Goal: Navigation & Orientation: Understand site structure

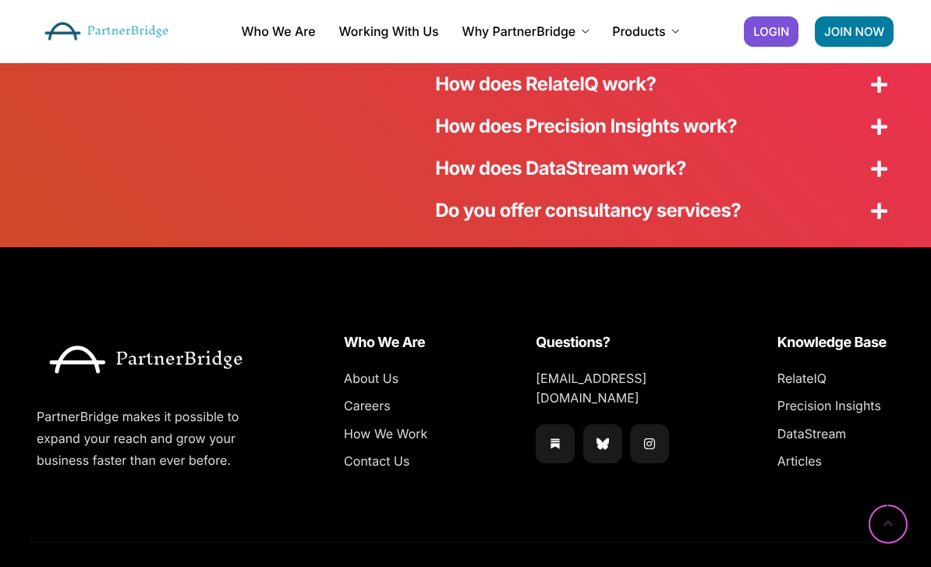
scroll to position [4224, 0]
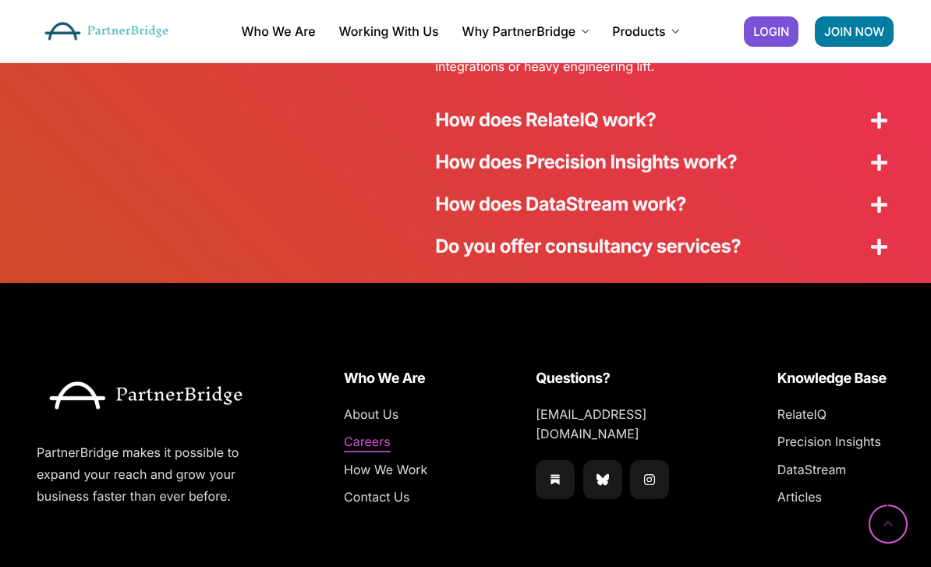
click at [373, 432] on span "Careers" at bounding box center [367, 442] width 47 height 20
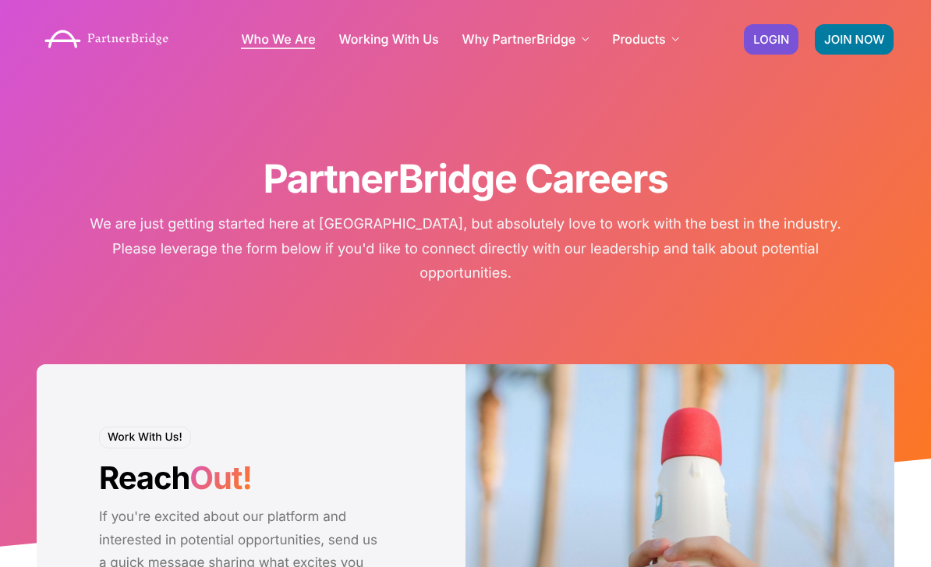
click at [282, 41] on link "Who We Are" at bounding box center [278, 39] width 74 height 12
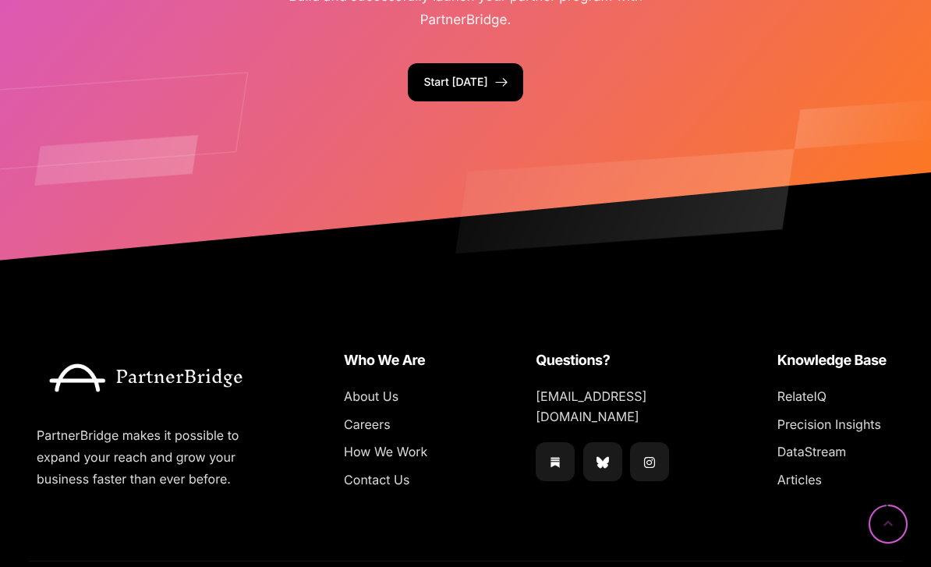
scroll to position [3908, 0]
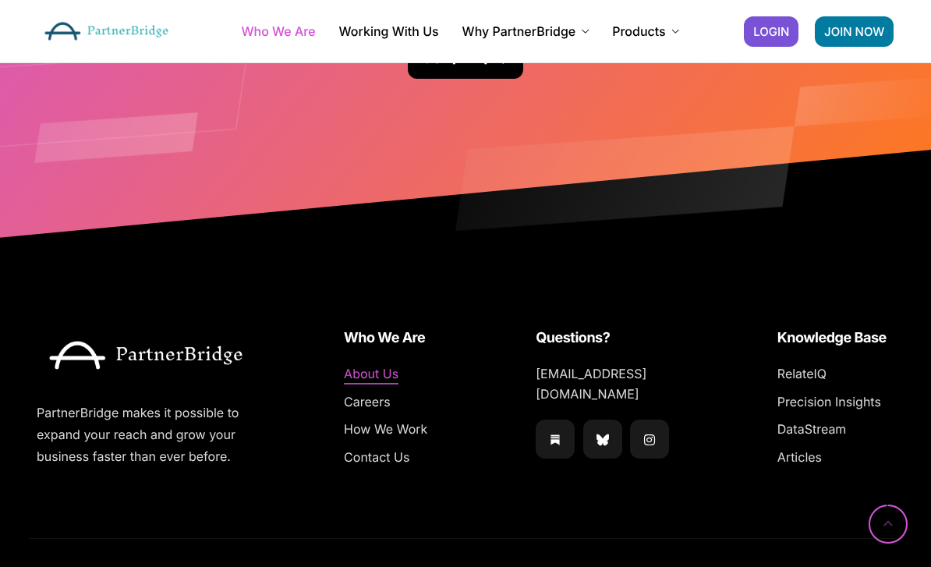
click at [384, 376] on span "About Us" at bounding box center [371, 374] width 55 height 20
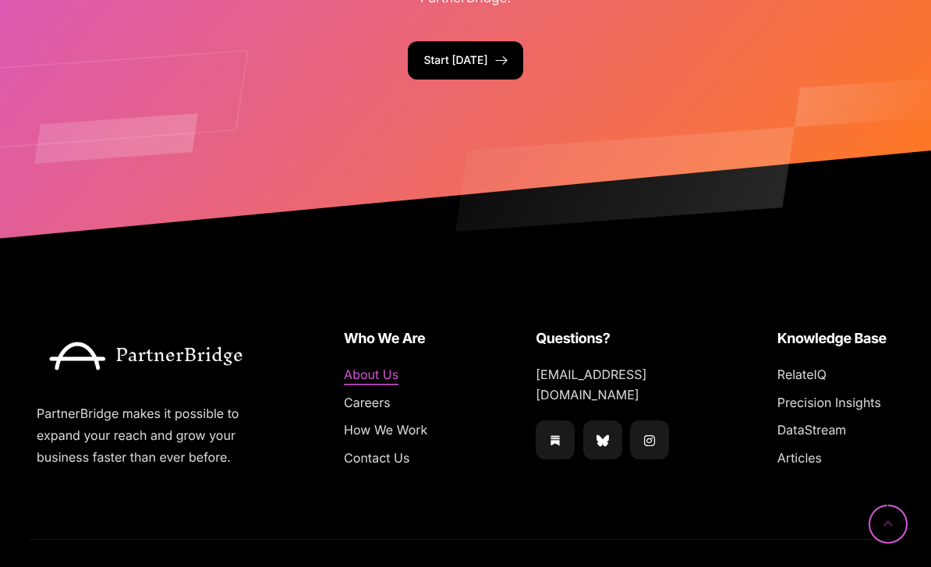
scroll to position [3908, 0]
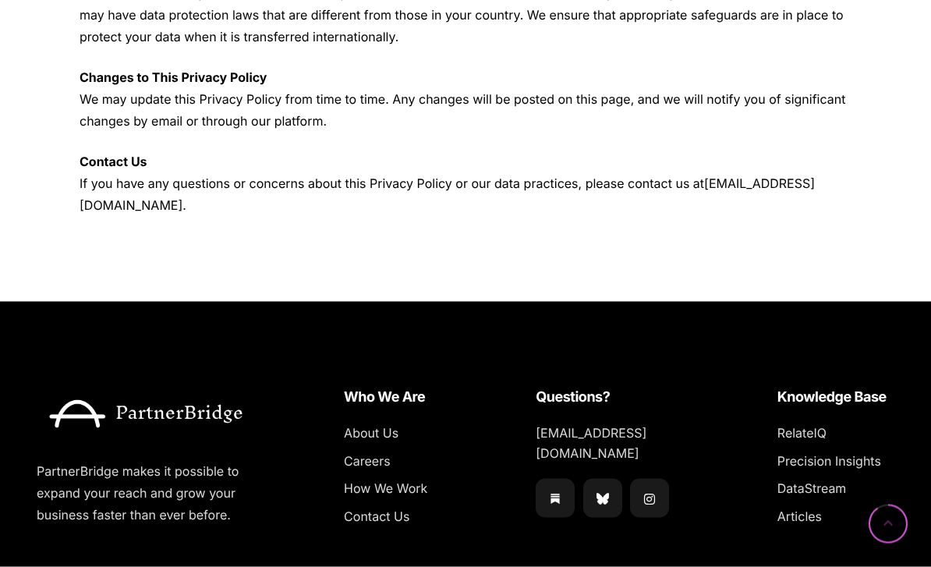
scroll to position [1061, 0]
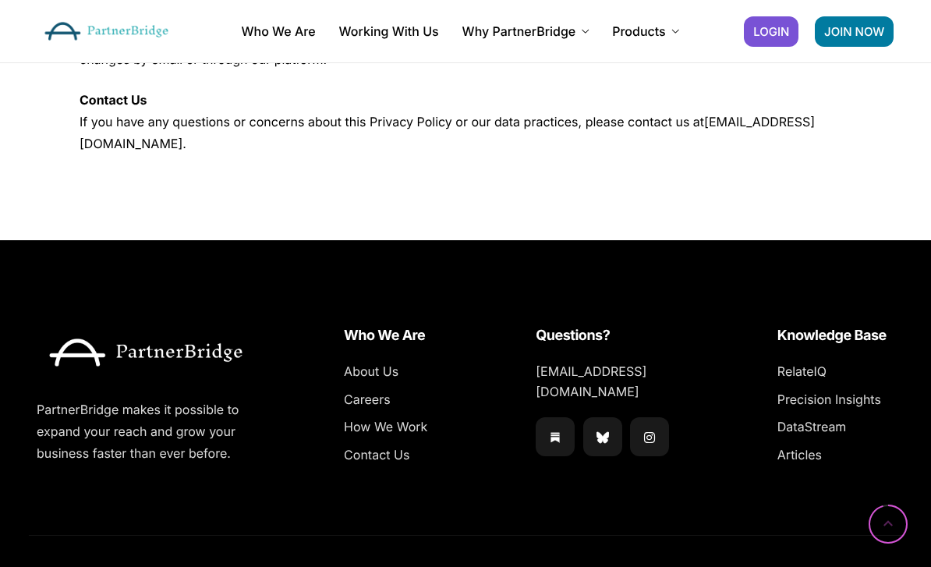
click at [650, 566] on span "Mutual NDA" at bounding box center [637, 577] width 70 height 20
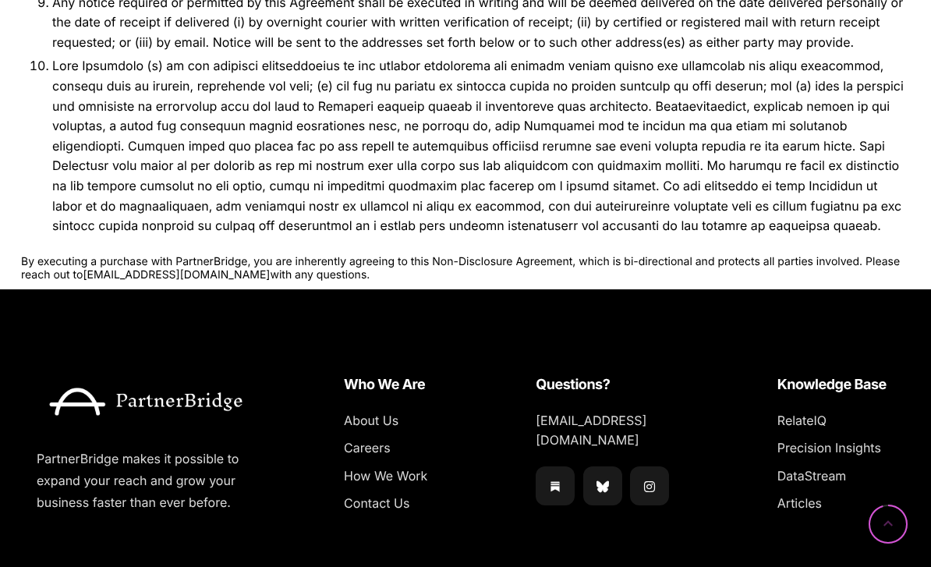
scroll to position [1235, 0]
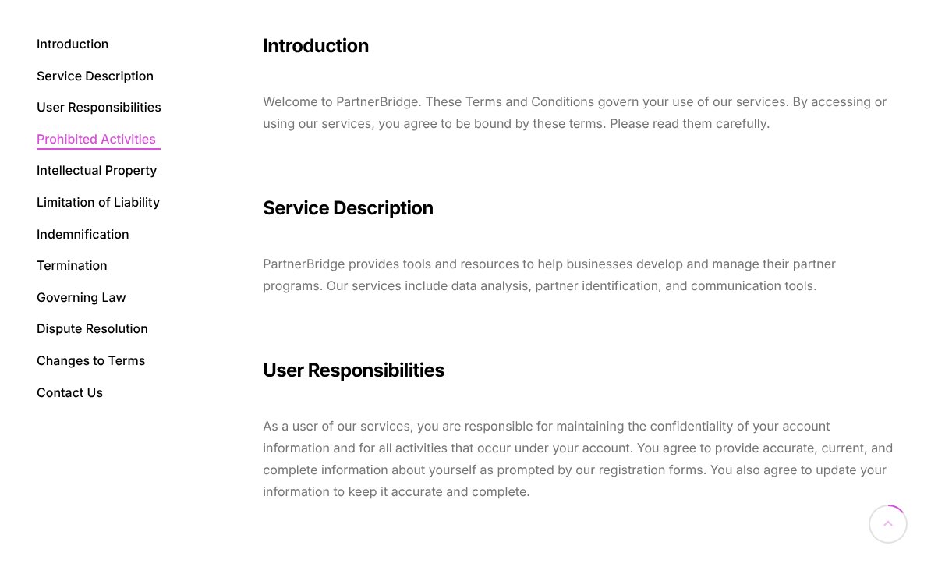
scroll to position [340, 0]
click at [89, 388] on link at bounding box center [72, 394] width 71 height 20
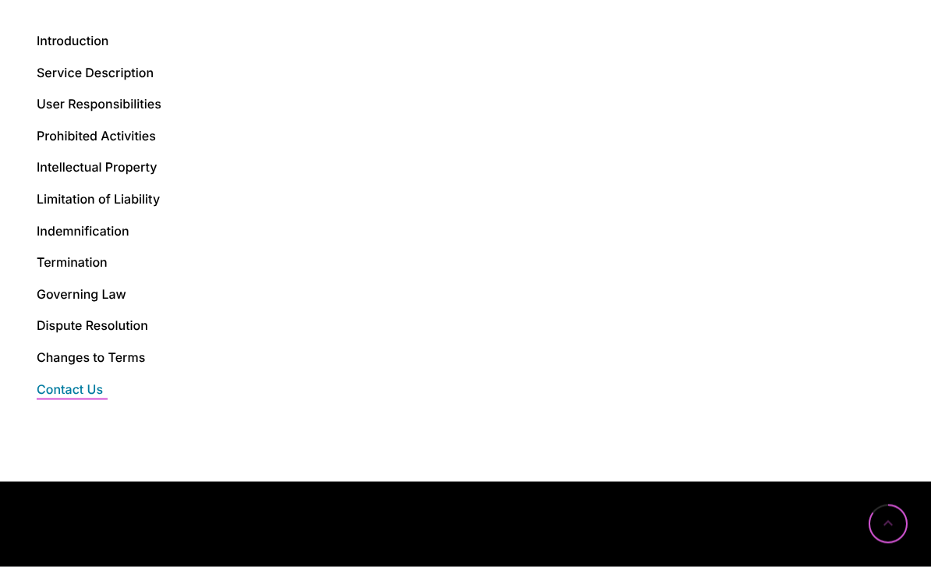
scroll to position [2350, 0]
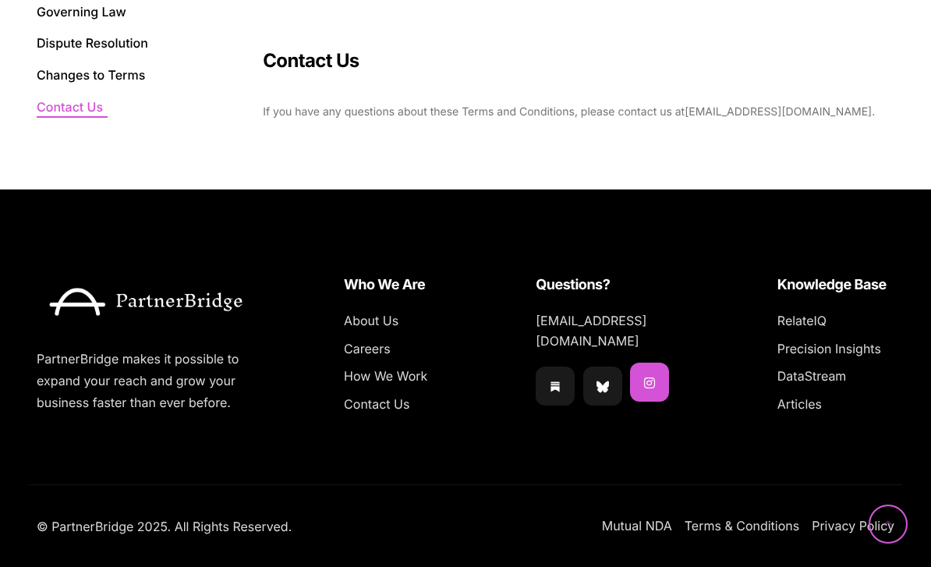
click at [652, 377] on icon "Instagram" at bounding box center [649, 383] width 11 height 12
